Goal: Find contact information: Obtain details needed to contact an individual or organization

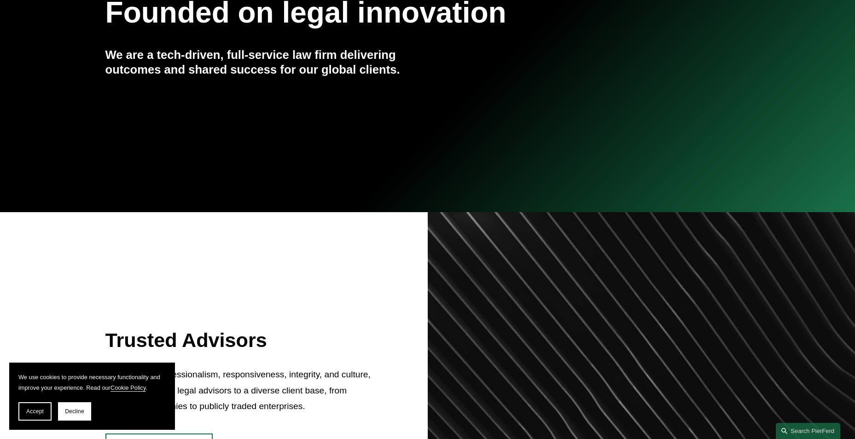
scroll to position [184, 0]
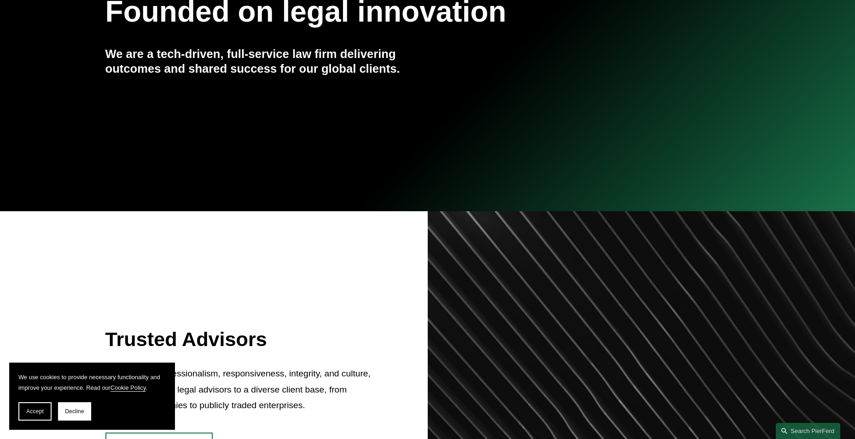
drag, startPoint x: 31, startPoint y: 409, endPoint x: 157, endPoint y: 382, distance: 128.1
click at [37, 409] on span "Accept" at bounding box center [34, 411] width 17 height 6
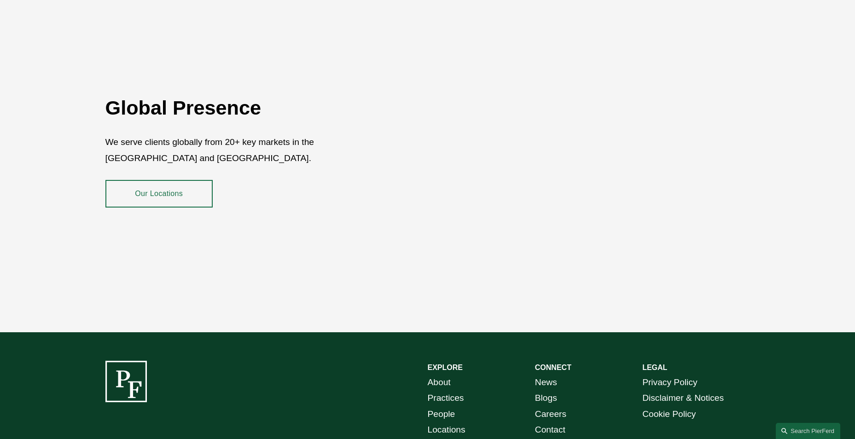
scroll to position [1657, 0]
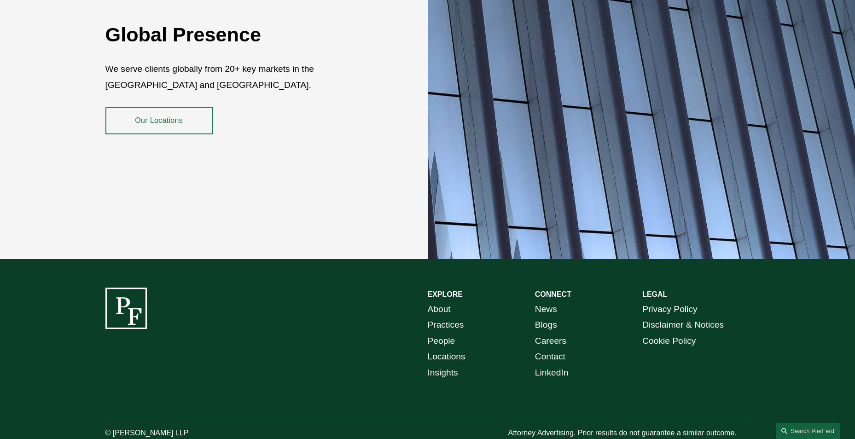
click at [149, 109] on link "Our Locations" at bounding box center [158, 121] width 107 height 28
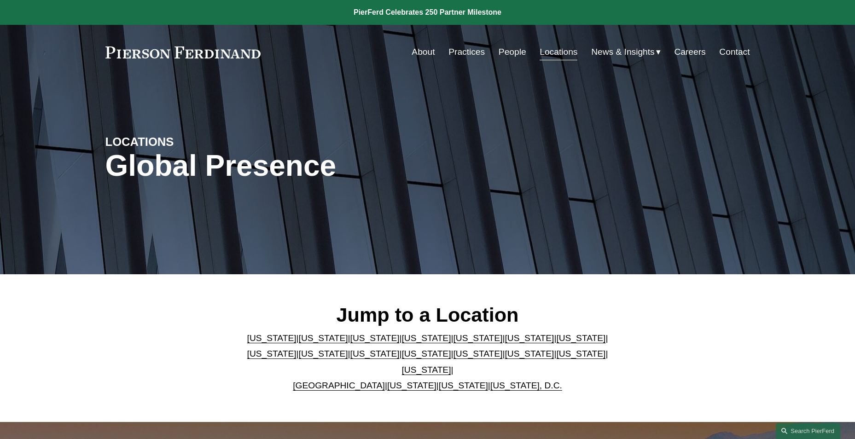
click at [402, 359] on link "New York" at bounding box center [426, 354] width 49 height 10
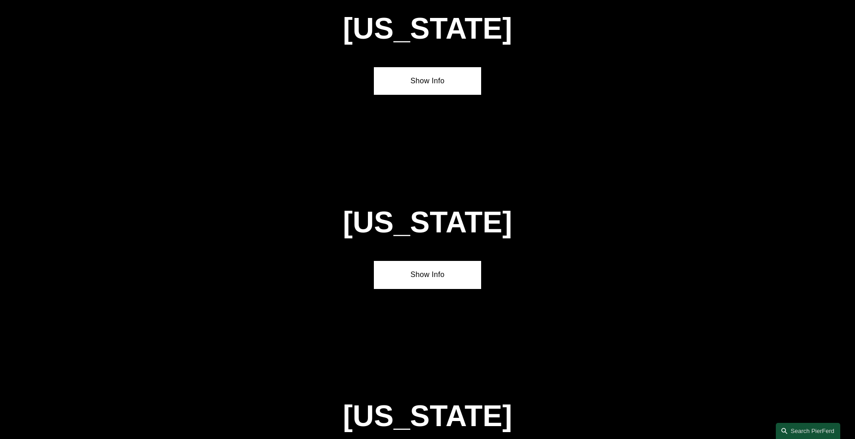
scroll to position [2359, 0]
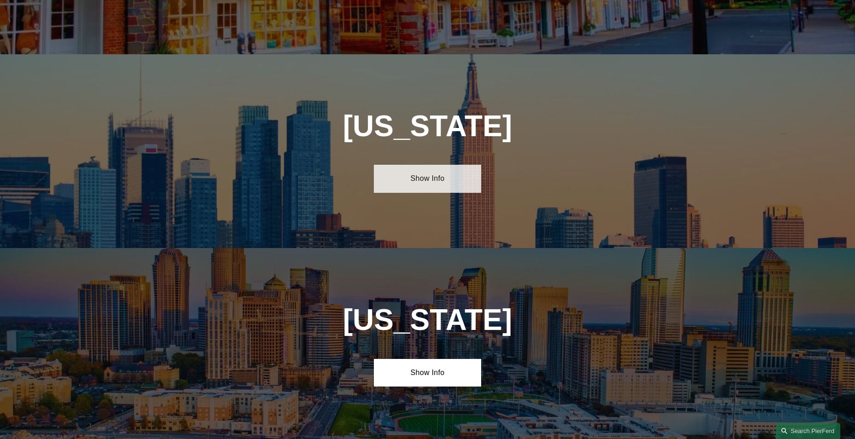
click at [425, 165] on link "Show Info" at bounding box center [427, 179] width 107 height 28
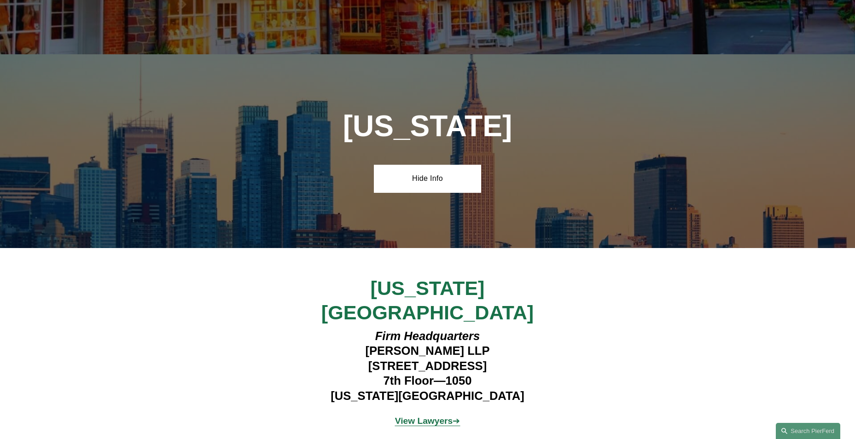
click at [346, 329] on h4 "Firm Headquarters Pierson Ferdinand LLP 1270 Avenue of the Americas 7th Floor—1…" at bounding box center [427, 366] width 268 height 75
